Goal: Task Accomplishment & Management: Use online tool/utility

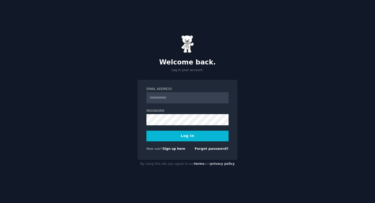
click at [154, 97] on input "Email Address" at bounding box center [187, 97] width 82 height 11
type input "**********"
click at [195, 136] on button "Log In" at bounding box center [187, 136] width 82 height 11
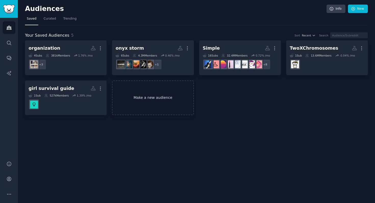
click at [146, 96] on link "Make a new audience" at bounding box center [153, 98] width 82 height 35
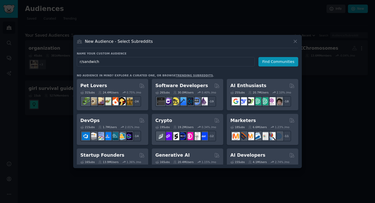
drag, startPoint x: 82, startPoint y: 62, endPoint x: 78, endPoint y: 62, distance: 3.8
click at [79, 62] on input "r/sandwich" at bounding box center [166, 61] width 178 height 9
type input "sandwich"
click at [271, 65] on button "Find Communities" at bounding box center [278, 61] width 40 height 9
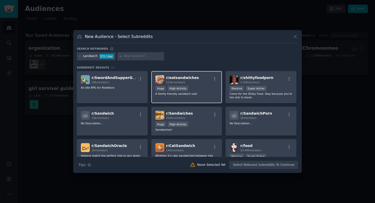
click at [199, 80] on div "r/ eatsandwiches 533k members" at bounding box center [186, 79] width 63 height 9
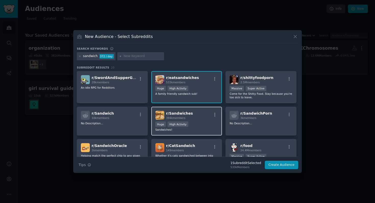
click at [198, 120] on div "r/ Sandwiches 394k members Huge High Activity Sandwiches!" at bounding box center [186, 121] width 71 height 29
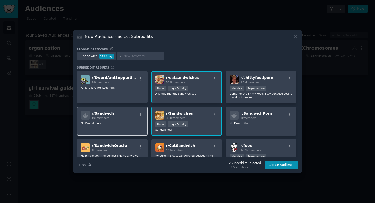
click at [113, 117] on div "r/ Sandwich 10k members" at bounding box center [112, 115] width 63 height 9
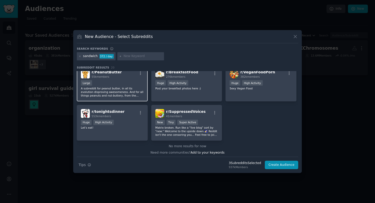
scroll to position [190, 0]
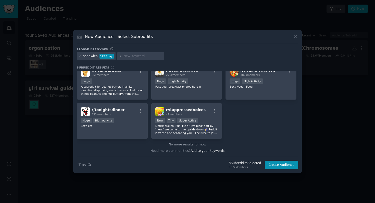
click at [133, 57] on input "text" at bounding box center [142, 56] width 39 height 5
type input "[PERSON_NAME]"
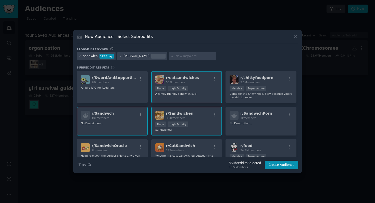
click at [175, 56] on input "text" at bounding box center [194, 56] width 39 height 5
type input "sarnie"
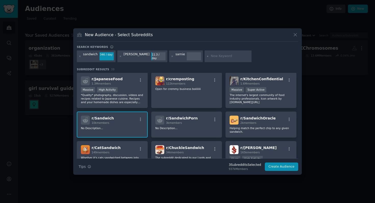
scroll to position [73, 0]
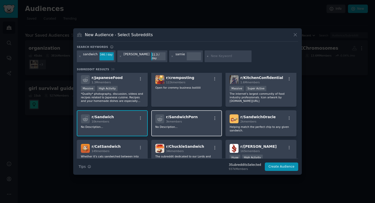
click at [189, 120] on div "3k members" at bounding box center [182, 122] width 32 height 4
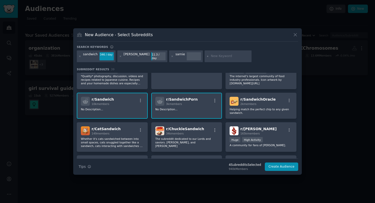
scroll to position [100, 0]
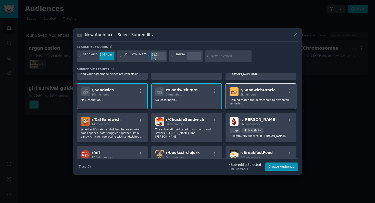
click at [265, 99] on p "Helping match the perfect chip to any given sandwich." at bounding box center [261, 101] width 63 height 7
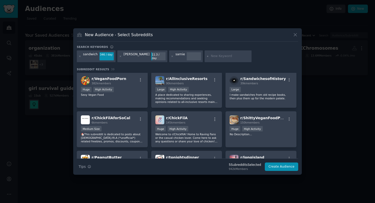
scroll to position [203, 0]
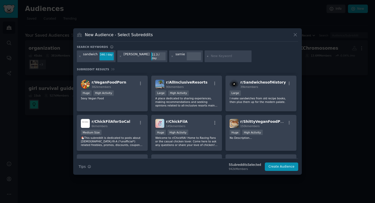
click at [265, 99] on p "I make sandwiches from old recipe books, then plus them up for the modern palat…" at bounding box center [261, 100] width 63 height 7
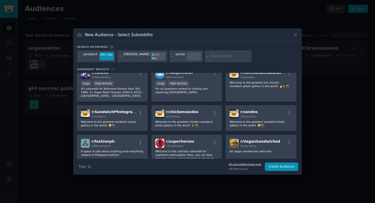
scroll to position [394, 0]
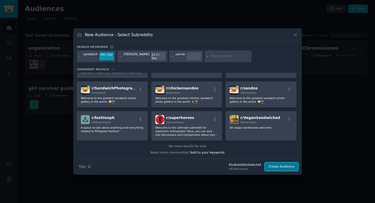
click at [283, 166] on button "Create Audience" at bounding box center [282, 167] width 34 height 9
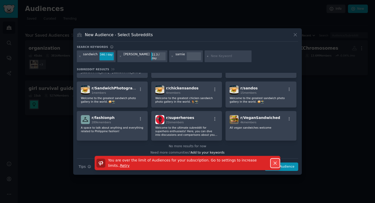
click at [273, 159] on button "Dismiss" at bounding box center [275, 163] width 9 height 9
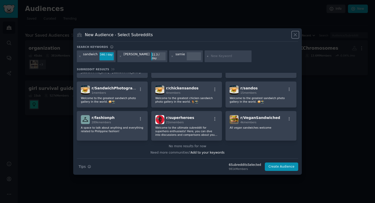
click at [296, 37] on icon at bounding box center [295, 34] width 5 height 5
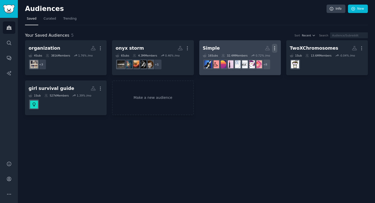
click at [276, 47] on icon "button" at bounding box center [274, 48] width 5 height 5
click at [260, 59] on p "Delete" at bounding box center [261, 58] width 12 height 5
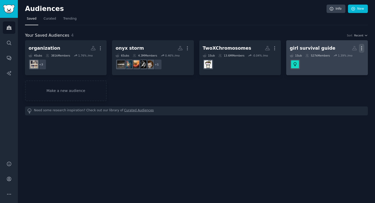
click at [361, 49] on icon "button" at bounding box center [361, 48] width 5 height 5
click at [349, 59] on p "Delete" at bounding box center [348, 58] width 12 height 5
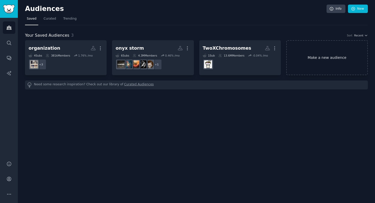
click at [315, 55] on link "Make a new audience" at bounding box center [327, 57] width 82 height 35
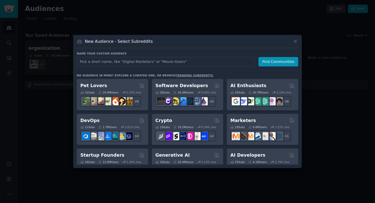
click at [152, 62] on input "text" at bounding box center [166, 61] width 178 height 9
type input "sandwich"
click button "Find Communities" at bounding box center [278, 61] width 40 height 9
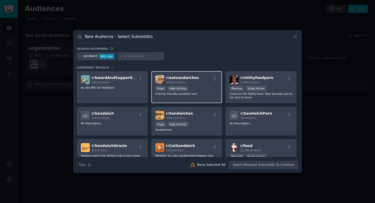
click at [200, 88] on div ">= 80th percentile for submissions / day Huge High Activity" at bounding box center [186, 89] width 63 height 6
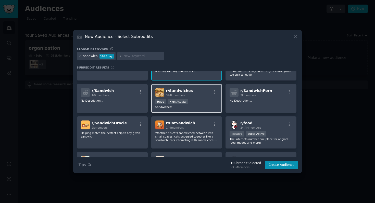
scroll to position [28, 0]
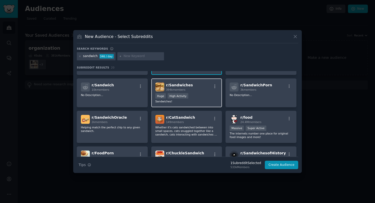
click at [198, 84] on div "r/ Sandwiches 394k members" at bounding box center [186, 87] width 63 height 9
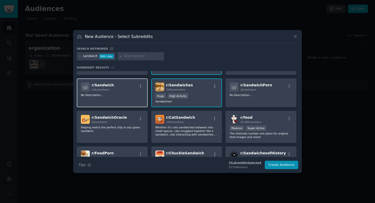
click at [109, 101] on div "r/ Sandwich 10k members No Description..." at bounding box center [112, 93] width 71 height 29
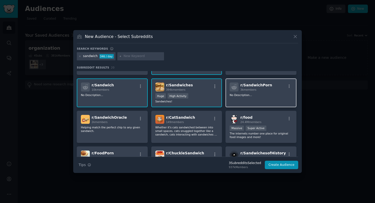
click at [260, 96] on p "No Description..." at bounding box center [261, 95] width 63 height 4
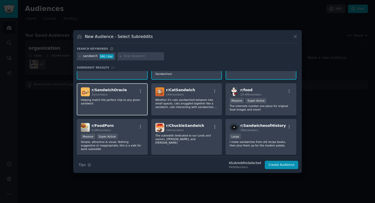
click at [111, 104] on p "Helping match the perfect chip to any given sandwich." at bounding box center [112, 101] width 63 height 7
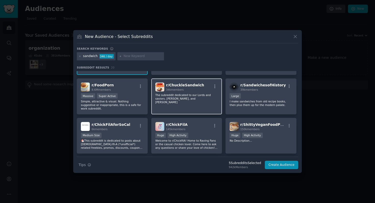
scroll to position [99, 0]
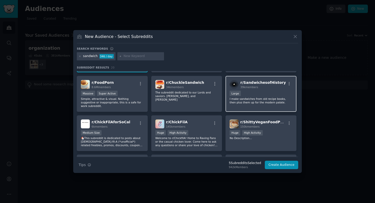
click at [258, 94] on div "Large" at bounding box center [261, 94] width 63 height 6
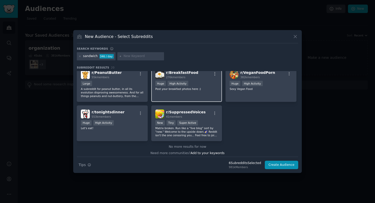
scroll to position [190, 0]
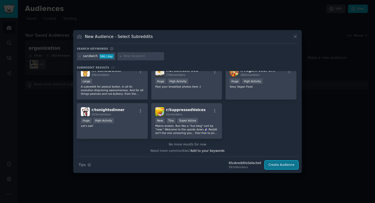
click at [277, 166] on button "Create Audience" at bounding box center [282, 165] width 34 height 9
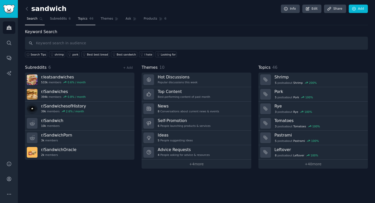
click at [82, 18] on span "Topics" at bounding box center [82, 19] width 9 height 5
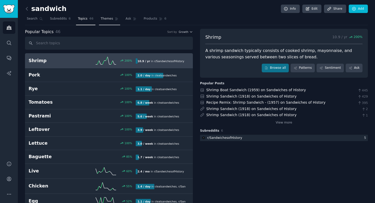
click at [106, 17] on span "Themes" at bounding box center [107, 19] width 12 height 5
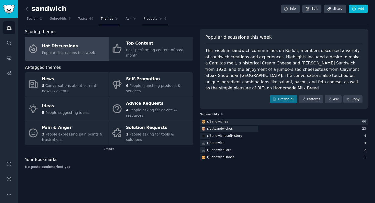
click at [154, 21] on span "Products" at bounding box center [151, 19] width 14 height 5
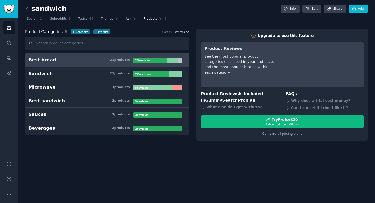
click at [125, 18] on span "Ask" at bounding box center [128, 19] width 6 height 5
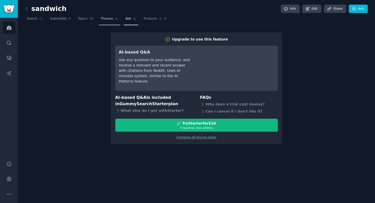
click at [113, 19] on link "Themes" at bounding box center [109, 20] width 21 height 10
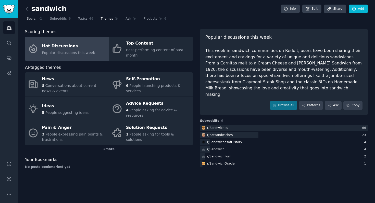
click at [38, 20] on link "Search" at bounding box center [35, 20] width 20 height 10
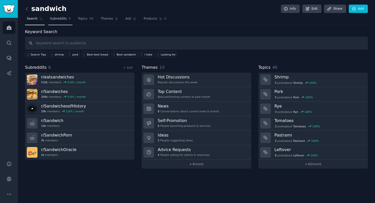
click at [60, 18] on span "Subreddits" at bounding box center [58, 19] width 17 height 5
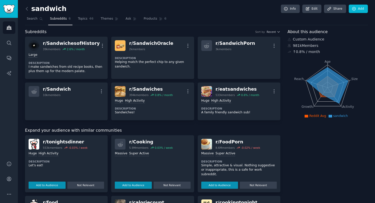
click at [327, 61] on tspan "Age" at bounding box center [327, 62] width 6 height 4
click at [326, 73] on icon at bounding box center [328, 85] width 42 height 36
click at [326, 81] on icon at bounding box center [328, 85] width 42 height 36
click at [326, 74] on icon at bounding box center [328, 85] width 42 height 36
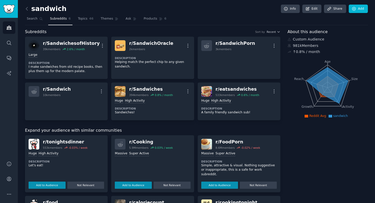
click at [326, 74] on icon at bounding box center [328, 85] width 42 height 36
click at [335, 117] on span "sandwich" at bounding box center [340, 116] width 15 height 4
click at [327, 68] on icon at bounding box center [328, 85] width 42 height 36
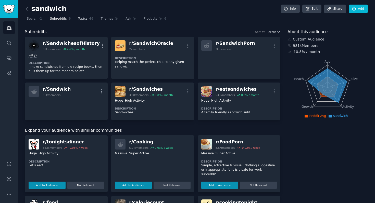
click at [83, 19] on span "Topics" at bounding box center [82, 19] width 9 height 5
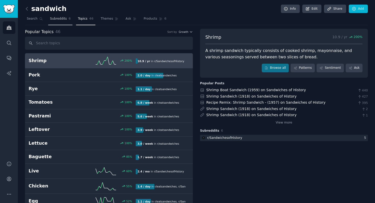
click at [58, 18] on span "Subreddits" at bounding box center [58, 19] width 17 height 5
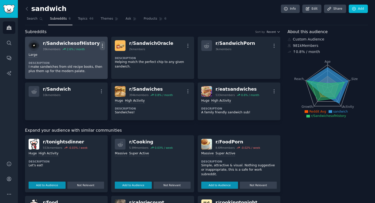
click at [100, 44] on icon "button" at bounding box center [102, 45] width 5 height 5
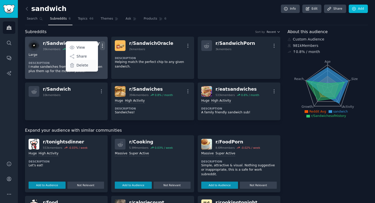
click at [87, 63] on div "Delete" at bounding box center [82, 65] width 30 height 11
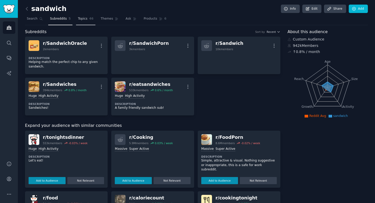
click at [85, 18] on span "Topics" at bounding box center [82, 19] width 9 height 5
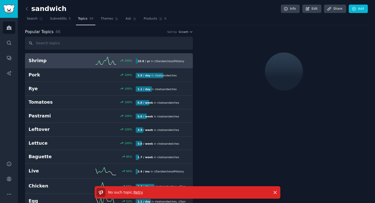
click at [138, 192] on span "Retry" at bounding box center [137, 193] width 9 height 4
